Goal: Task Accomplishment & Management: Manage account settings

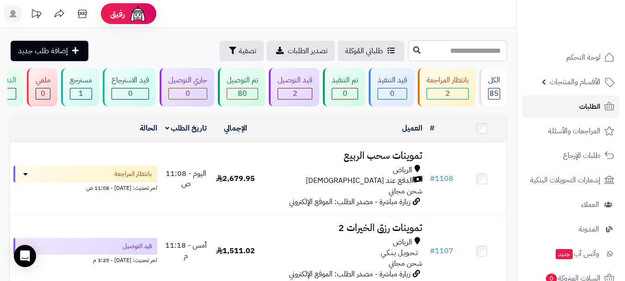
click at [577, 107] on link "الطلبات" at bounding box center [570, 106] width 97 height 22
click at [595, 114] on link "الطلبات" at bounding box center [570, 106] width 97 height 22
click at [313, 140] on td "العميل الاجراءات تحديث حالة الطلبات تحضير الطلبات إصدار بوليصة الشحنة للطلب طبا…" at bounding box center [343, 128] width 166 height 28
drag, startPoint x: 126, startPoint y: 137, endPoint x: 289, endPoint y: 134, distance: 162.9
click at [279, 132] on tr "# المحدد: 0 العميل الاجراءات تحديث حالة الطلبات تحضير الطلبات إصدار بوليصة الشح…" at bounding box center [258, 128] width 497 height 28
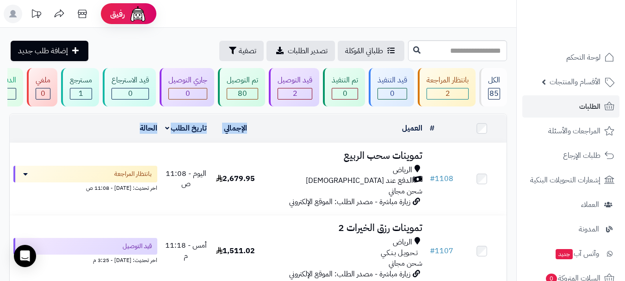
click at [316, 134] on div "العميل" at bounding box center [343, 128] width 158 height 11
click at [347, 141] on td "العميل الاجراءات تحديث حالة الطلبات تحضير الطلبات إصدار بوليصة الشحنة للطلب طبا…" at bounding box center [343, 128] width 166 height 28
drag, startPoint x: 440, startPoint y: 130, endPoint x: 109, endPoint y: 134, distance: 331.7
click at [109, 134] on tr "# المحدد: 0 العميل الاجراءات تحديث حالة الطلبات تحضير الطلبات إصدار بوليصة الشح…" at bounding box center [258, 128] width 497 height 28
click at [580, 109] on span "الطلبات" at bounding box center [589, 106] width 21 height 13
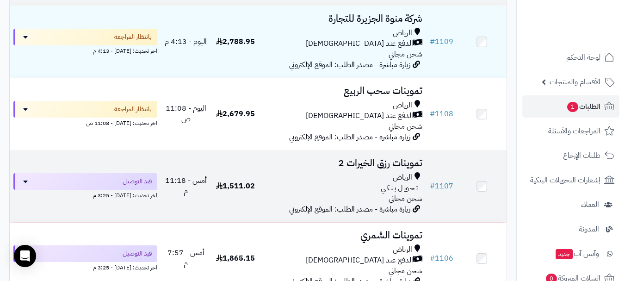
scroll to position [139, 0]
